Goal: Check status: Check status

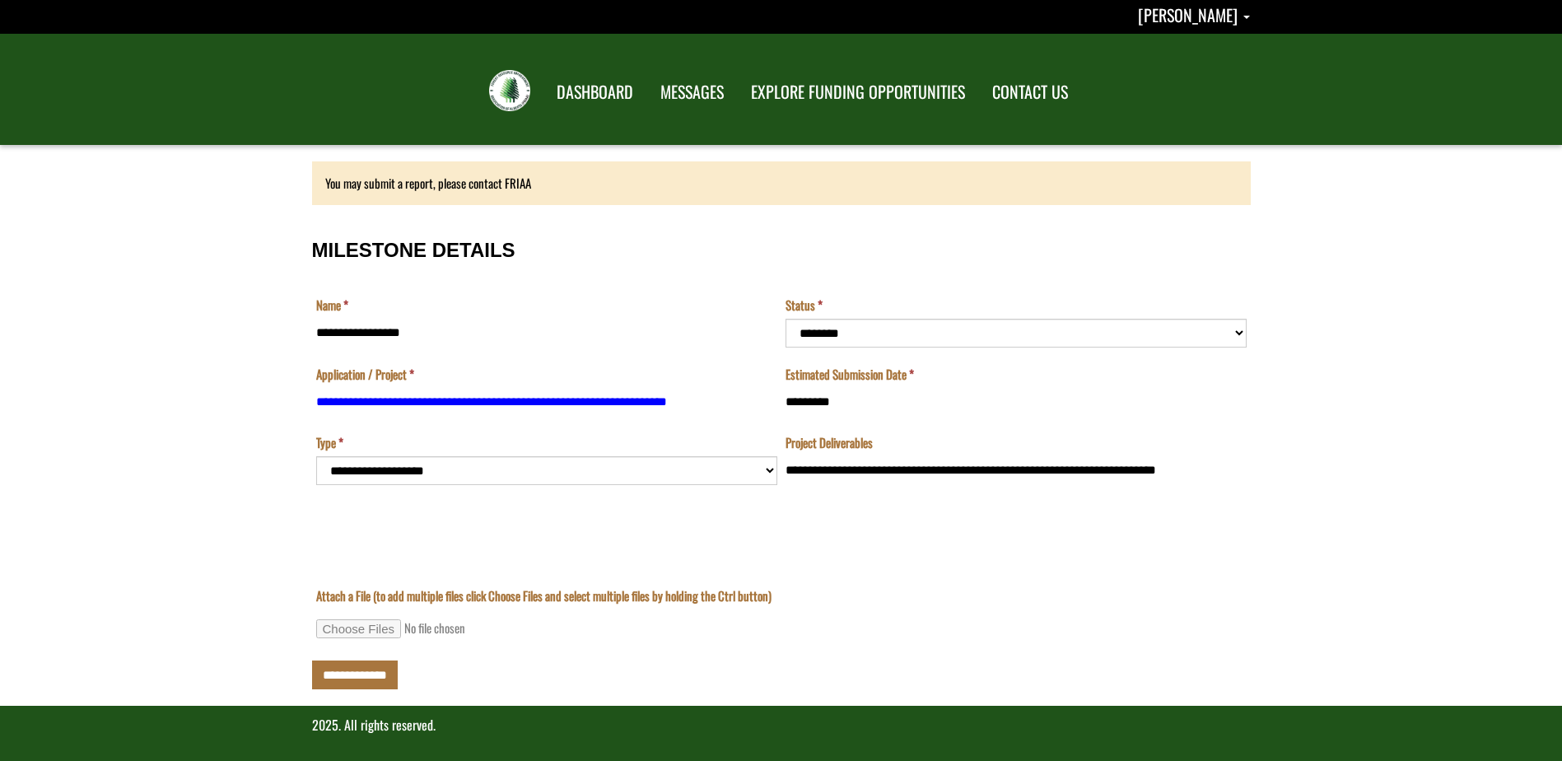
scroll to position [7, 0]
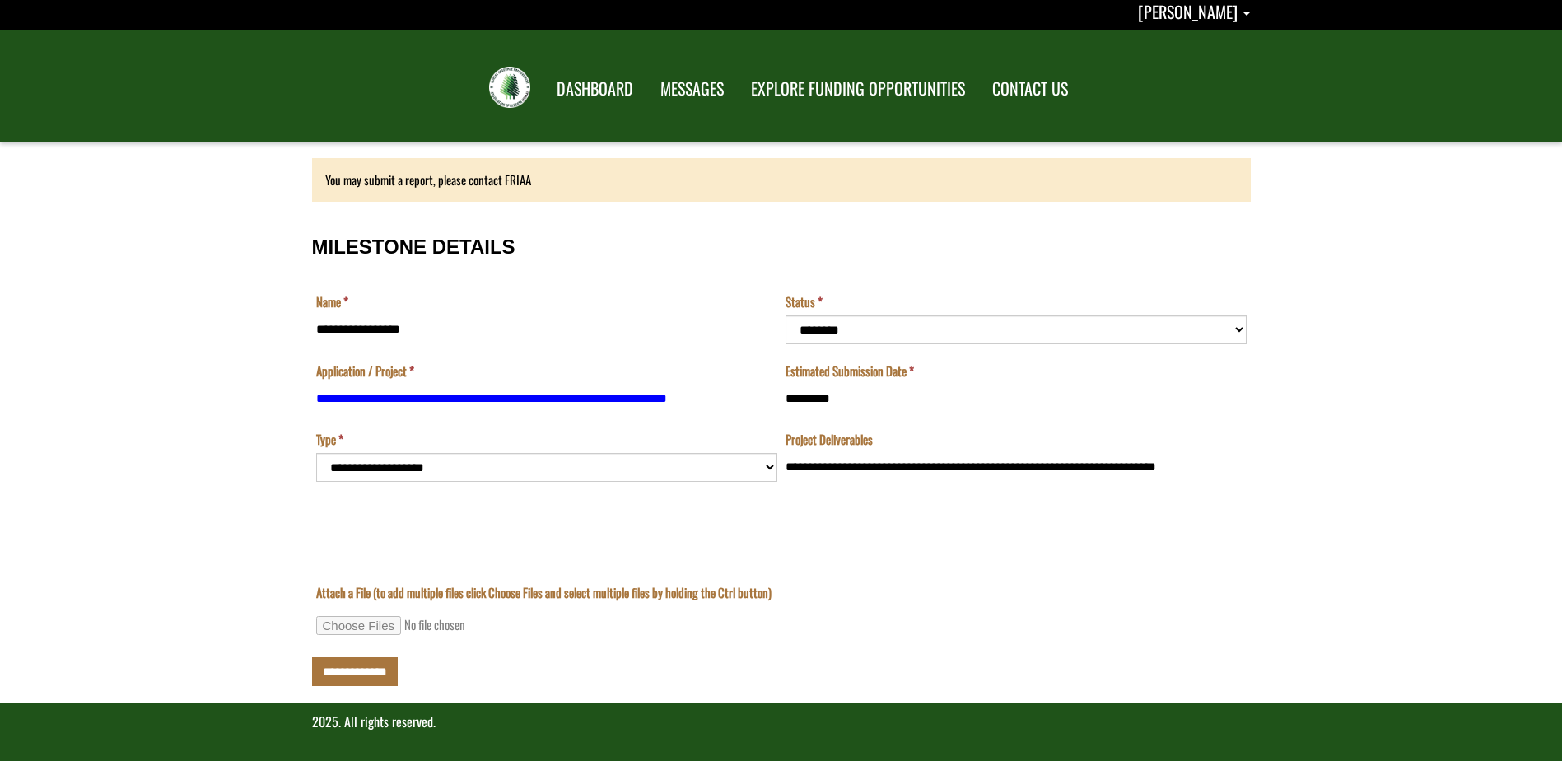
click at [462, 463] on td "**********" at bounding box center [546, 491] width 469 height 120
click at [602, 104] on link "DASHBOARD" at bounding box center [594, 88] width 103 height 43
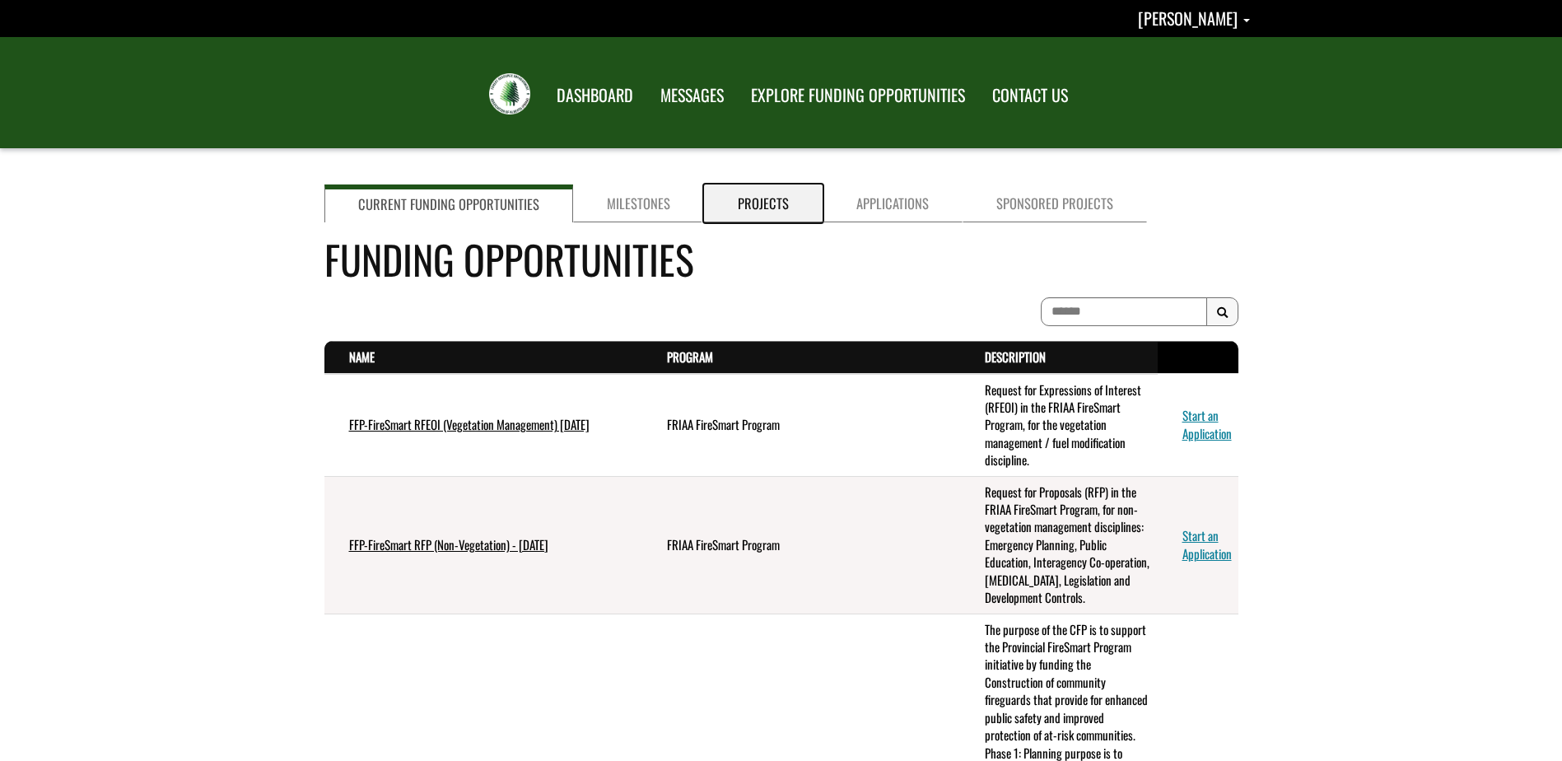
click at [755, 196] on link "Projects" at bounding box center [763, 203] width 119 height 38
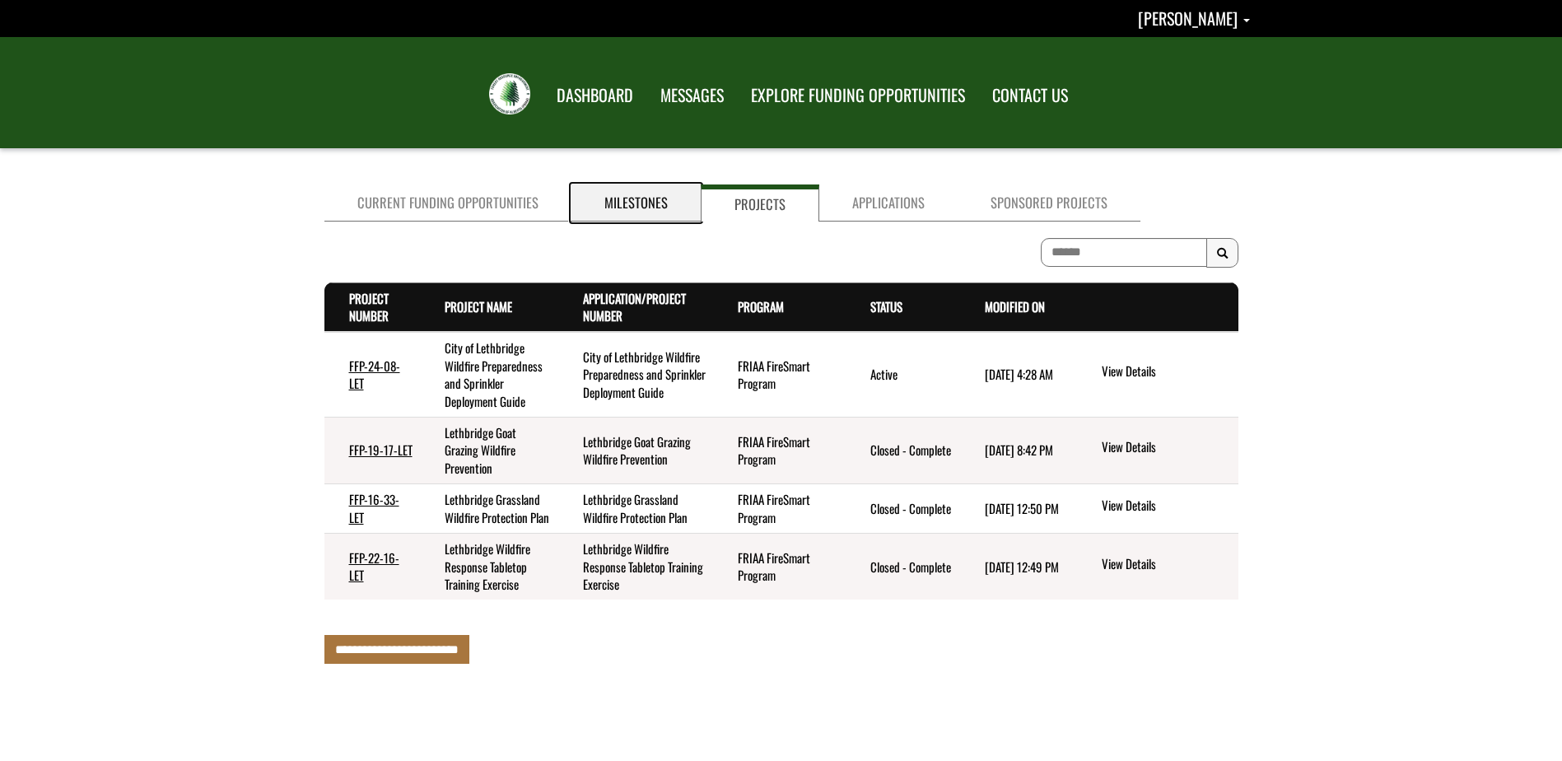
click at [645, 198] on link "Milestones" at bounding box center [635, 202] width 129 height 37
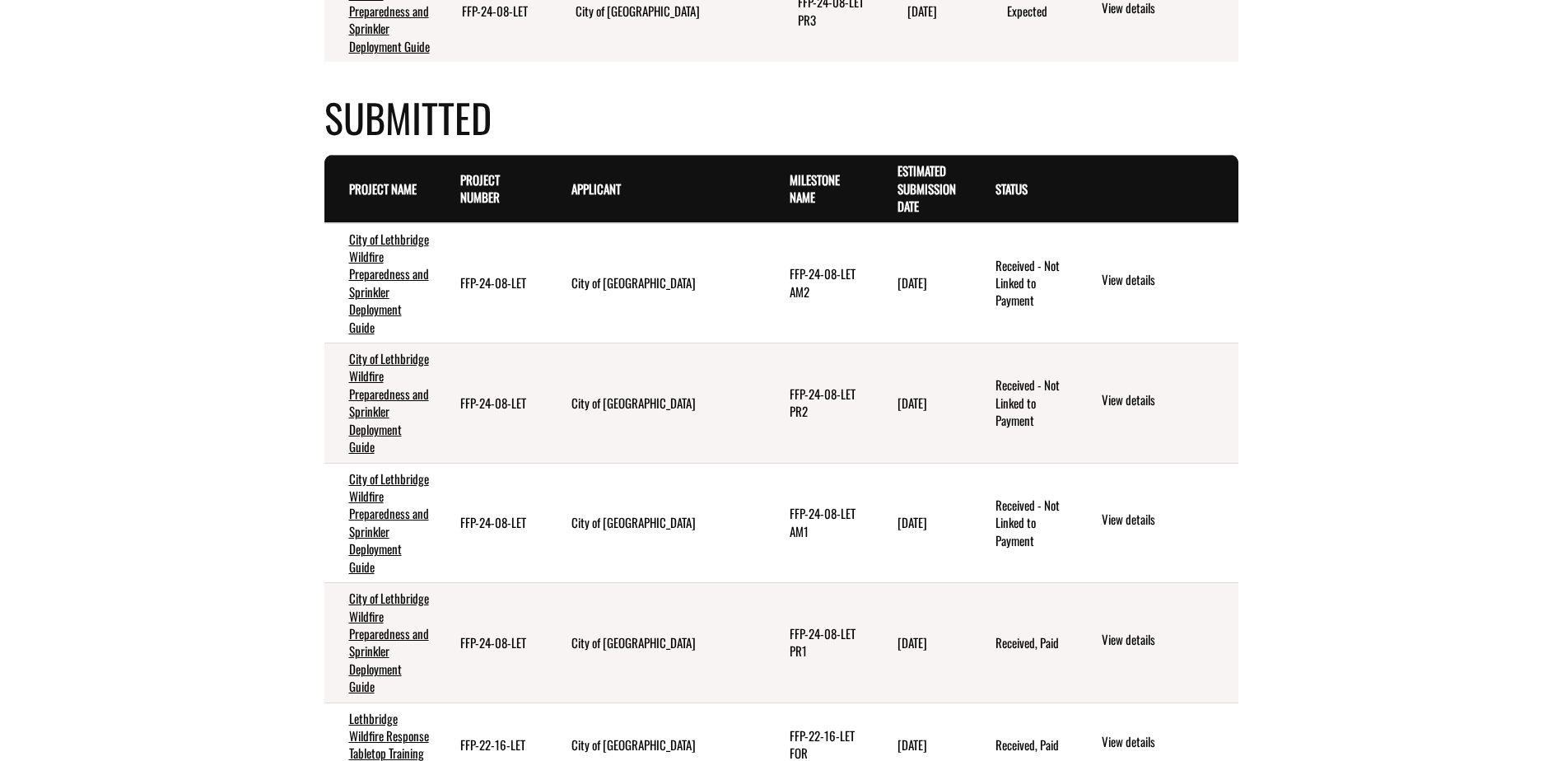
scroll to position [738, 0]
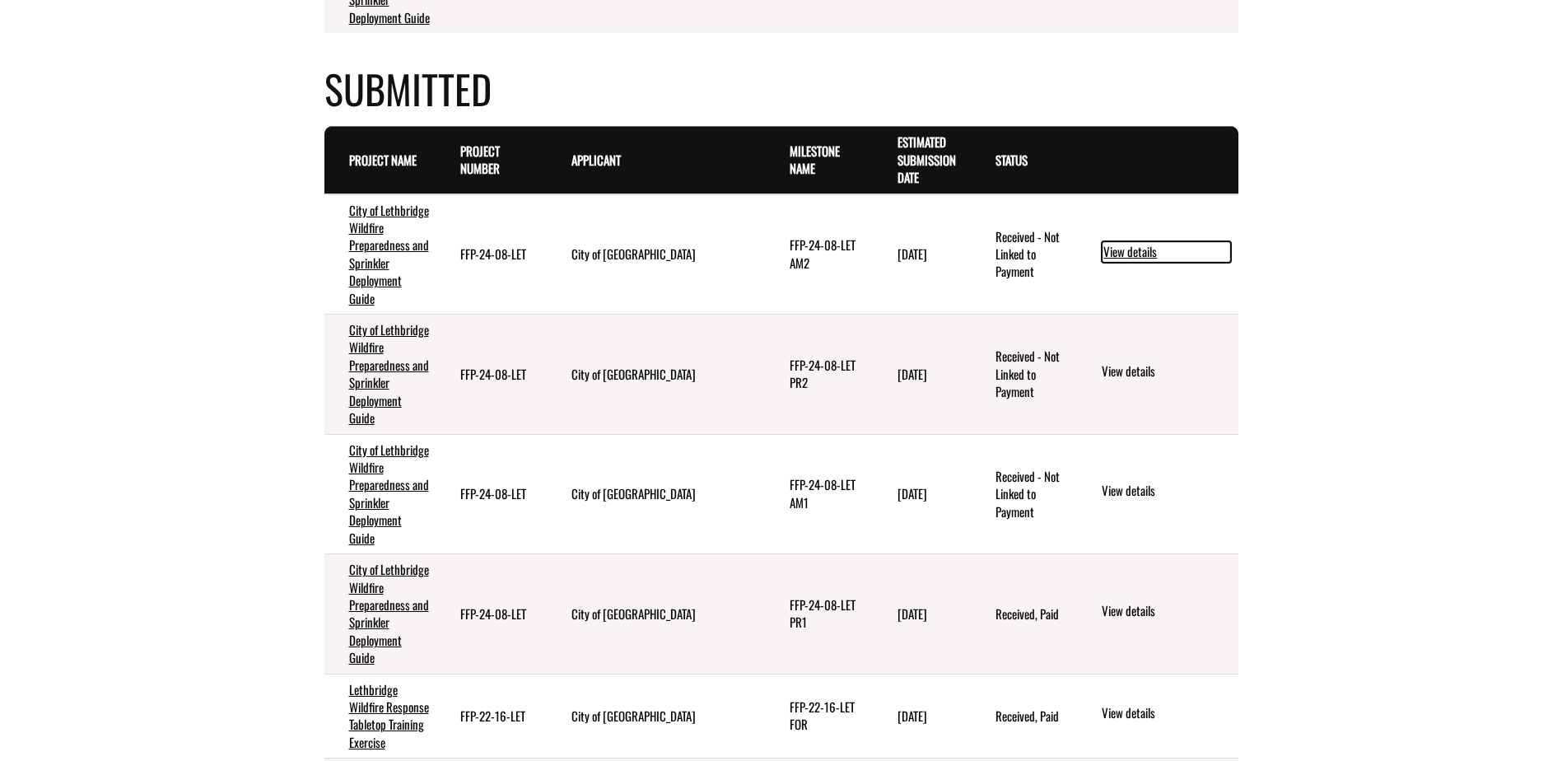
click at [1129, 241] on link "View details" at bounding box center [1165, 251] width 129 height 21
